Goal: Book appointment/travel/reservation

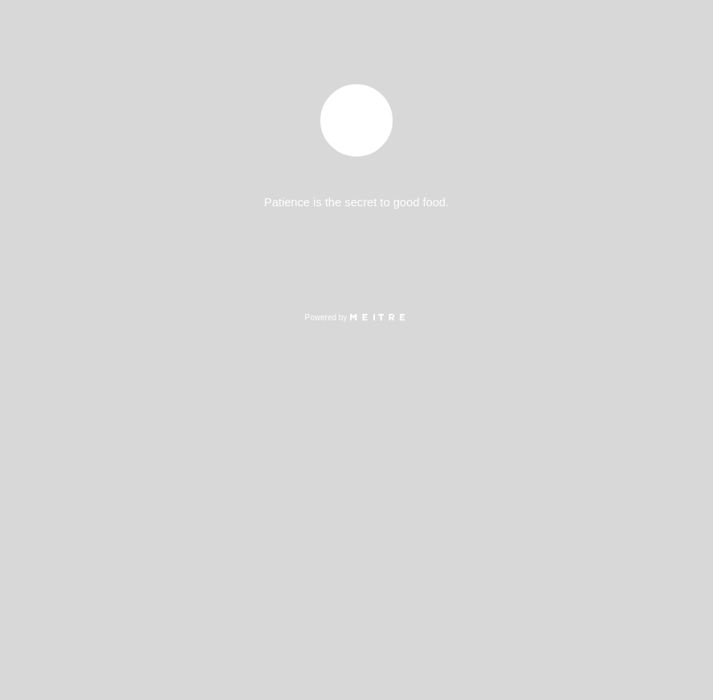
select select "es"
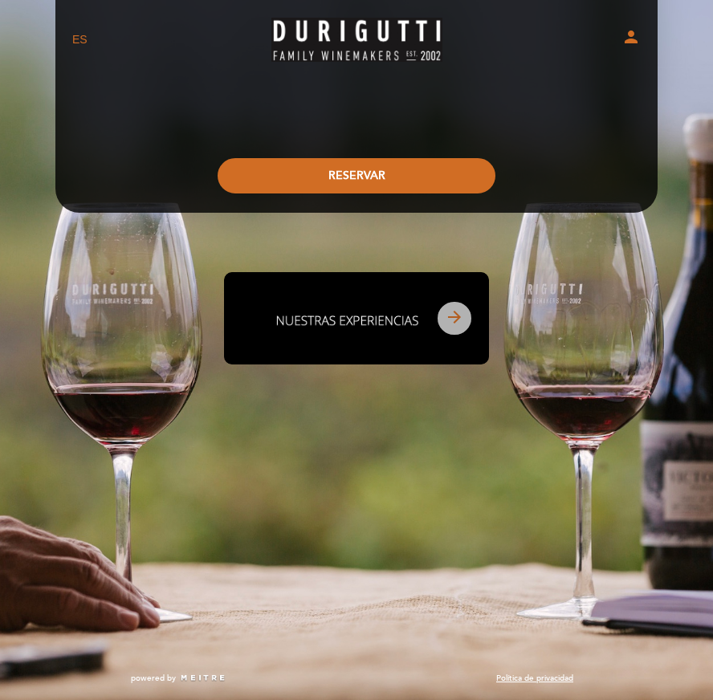
click at [450, 321] on icon "arrow_forward" at bounding box center [454, 316] width 19 height 19
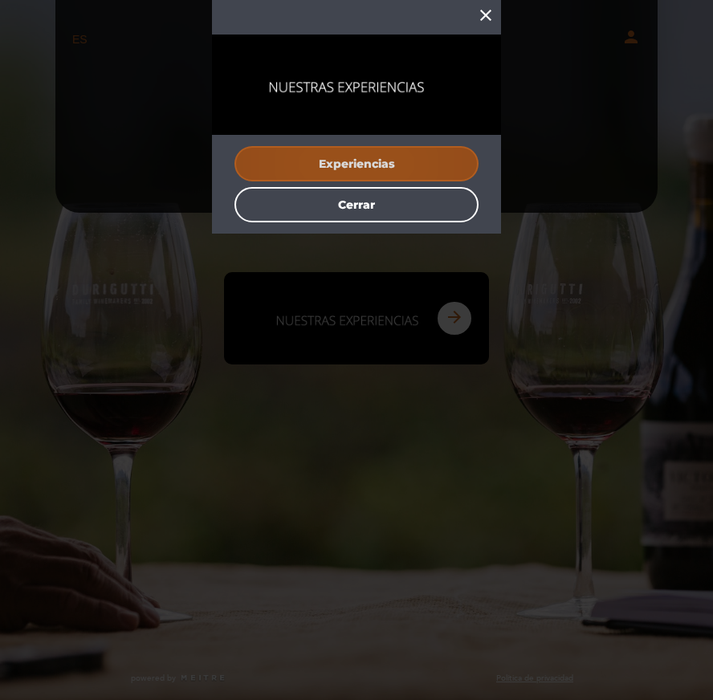
click at [351, 165] on button "Experiencias" at bounding box center [356, 163] width 244 height 35
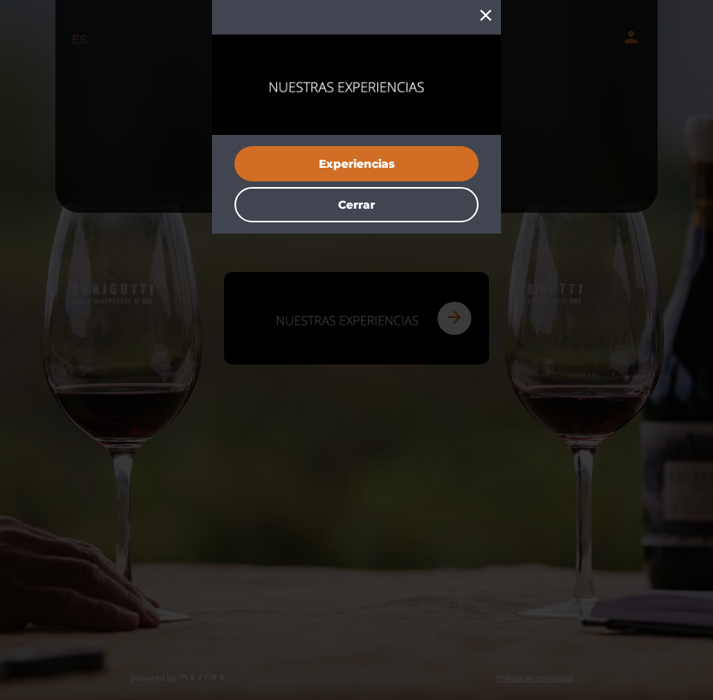
click at [489, 12] on icon "close" at bounding box center [485, 15] width 19 height 19
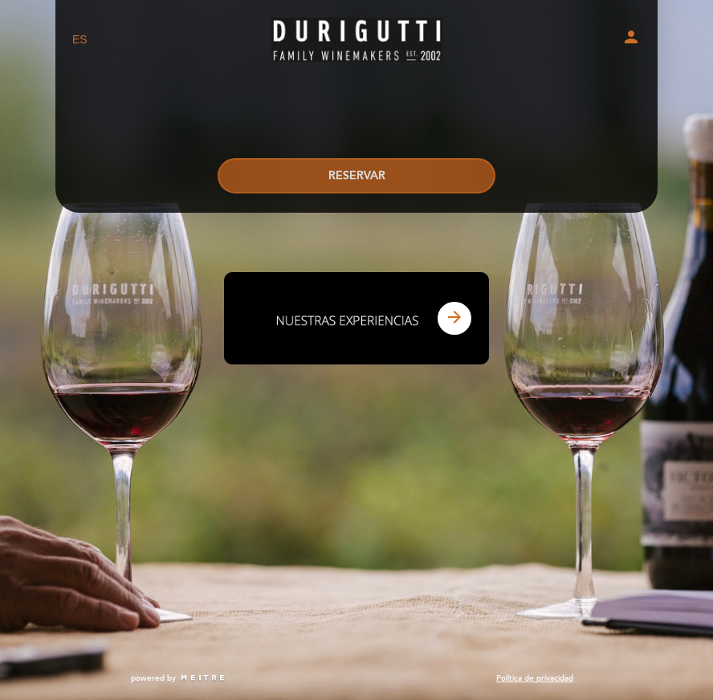
click at [367, 187] on button "RESERVAR" at bounding box center [357, 175] width 278 height 35
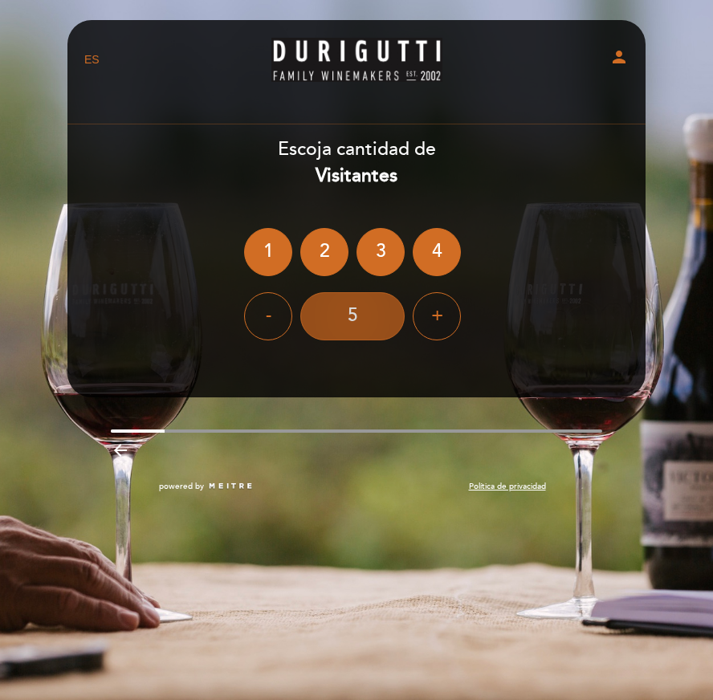
click at [372, 304] on div "5" at bounding box center [352, 316] width 104 height 48
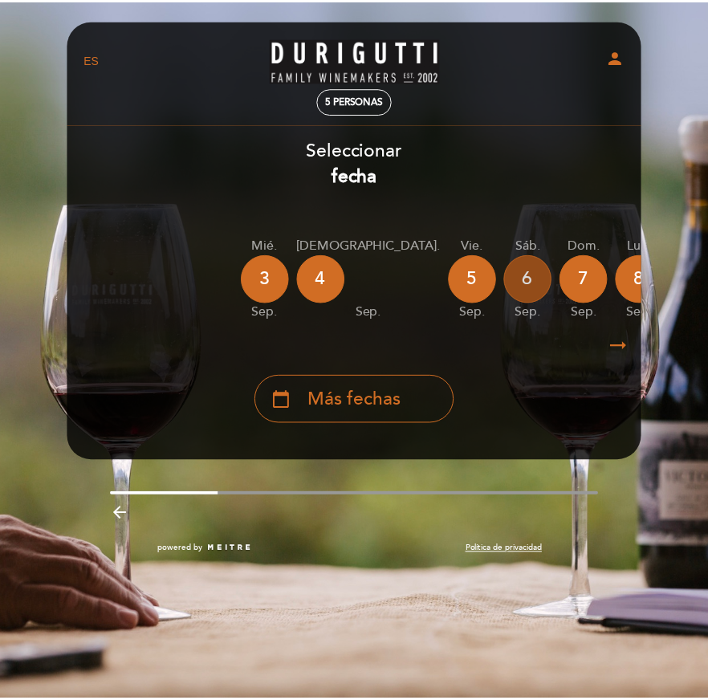
scroll to position [0, 498]
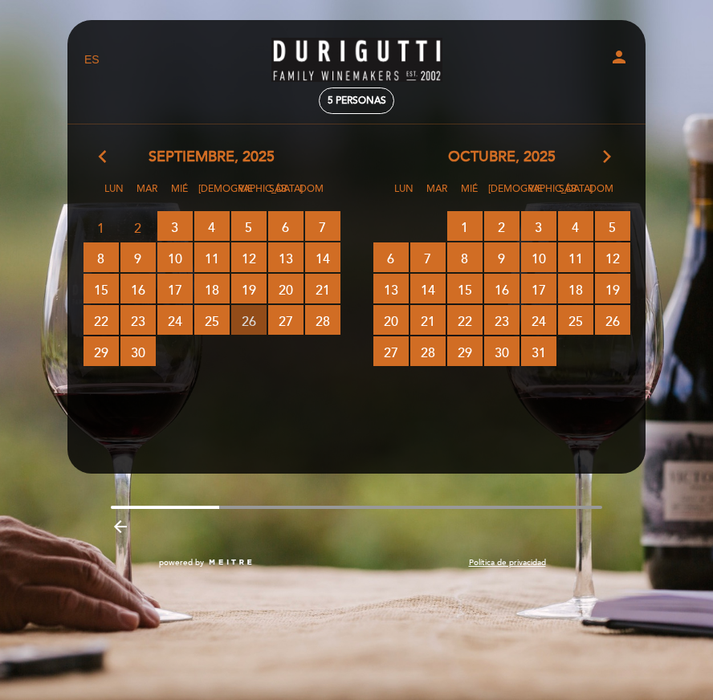
click at [244, 322] on span "26 RESERVAS DISPONIBLES" at bounding box center [248, 320] width 35 height 30
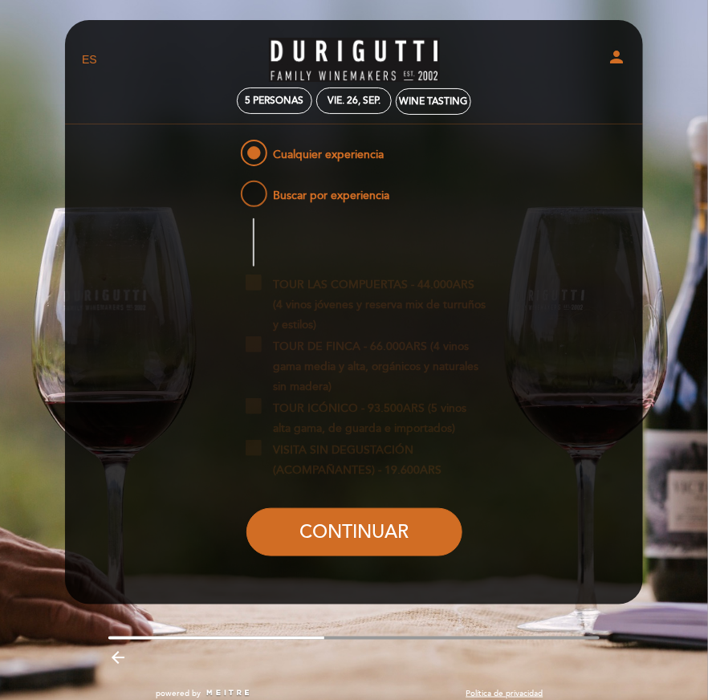
click at [255, 197] on span "Buscar por experiencia" at bounding box center [314, 187] width 153 height 20
click at [232, 188] on input "Buscar por experiencia" at bounding box center [227, 182] width 10 height 10
radio input "false"
radio input "true"
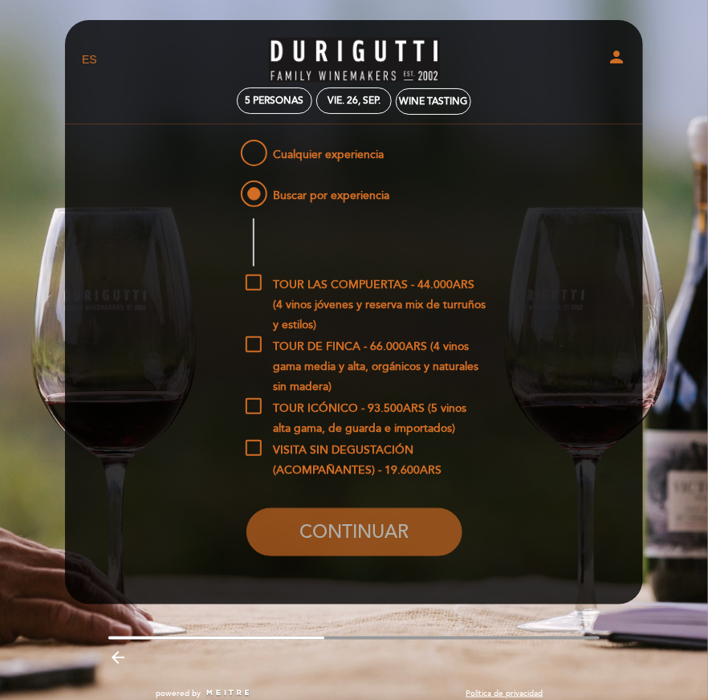
scroll to position [14, 0]
